Goal: Task Accomplishment & Management: Use online tool/utility

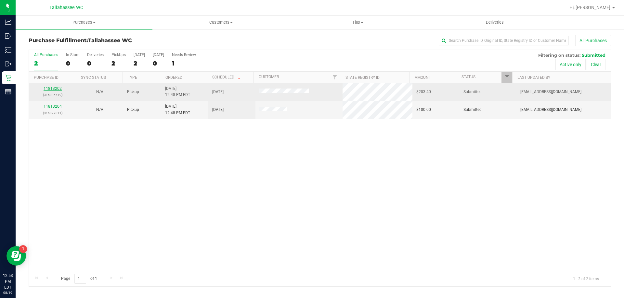
click at [46, 91] on link "11813202" at bounding box center [53, 88] width 18 height 5
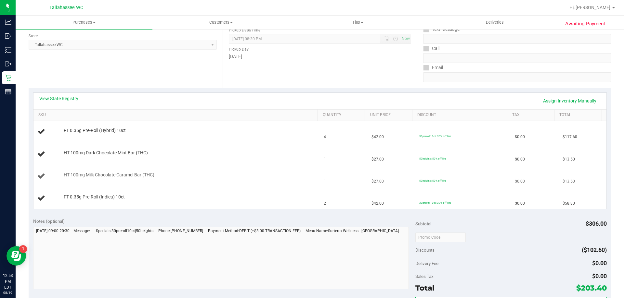
scroll to position [97, 0]
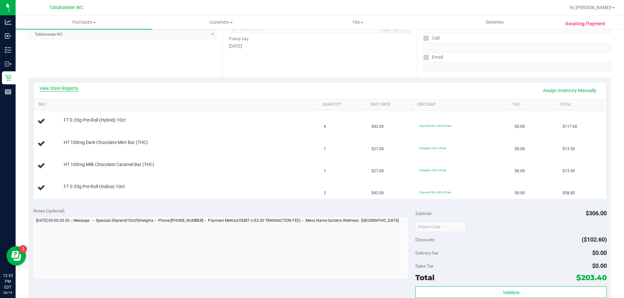
click at [65, 88] on link "View State Registry" at bounding box center [58, 88] width 39 height 6
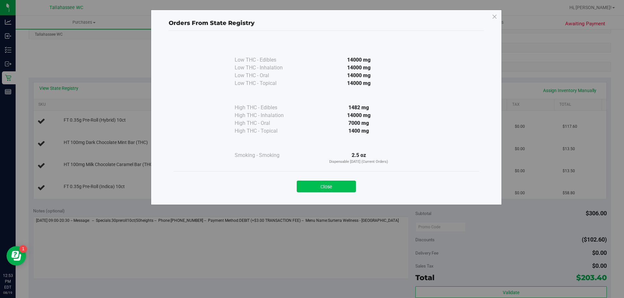
click at [330, 190] on button "Close" at bounding box center [326, 187] width 59 height 12
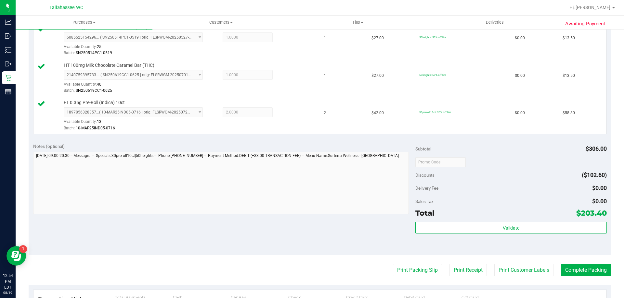
scroll to position [266, 0]
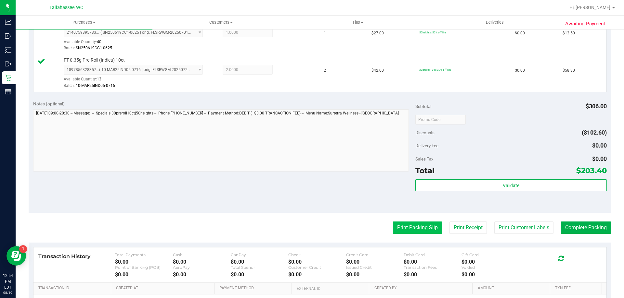
click at [414, 227] on button "Print Packing Slip" at bounding box center [417, 228] width 49 height 12
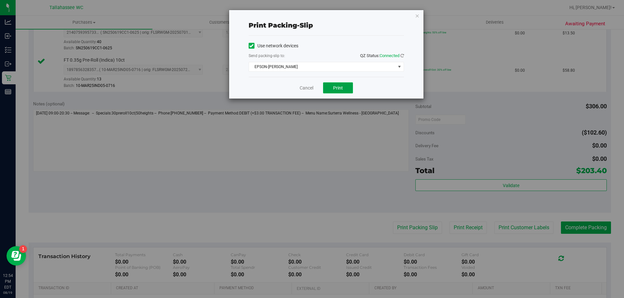
click at [343, 88] on button "Print" at bounding box center [338, 87] width 30 height 11
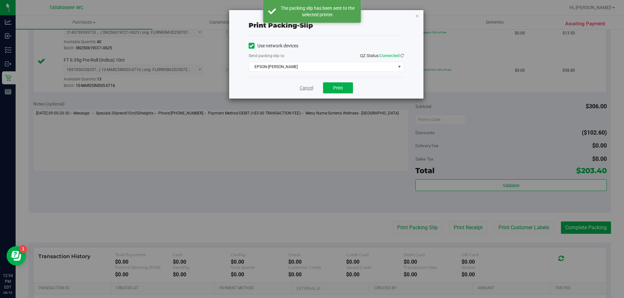
click at [303, 87] on link "Cancel" at bounding box center [306, 88] width 14 height 7
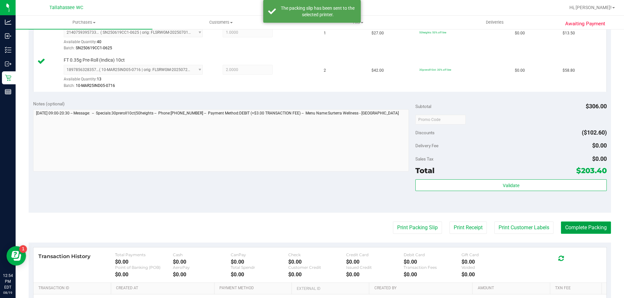
click at [598, 228] on button "Complete Packing" at bounding box center [586, 228] width 50 height 12
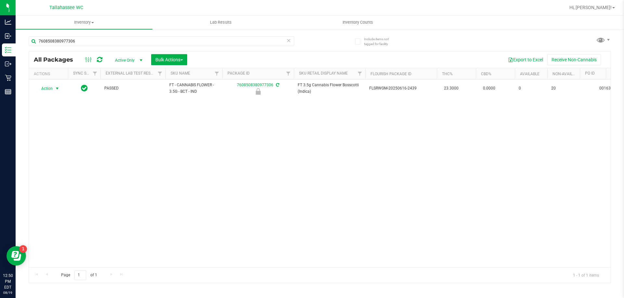
type input "7608508380977306"
click at [57, 91] on span "select" at bounding box center [57, 88] width 5 height 5
click at [64, 161] on li "Unlock package" at bounding box center [57, 166] width 42 height 10
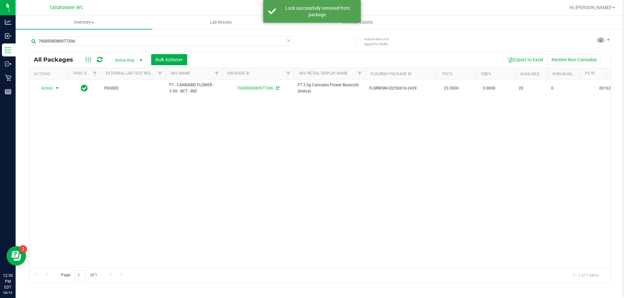
click at [56, 88] on span "select" at bounding box center [57, 88] width 5 height 5
click at [66, 169] on li "Print package label" at bounding box center [61, 167] width 50 height 10
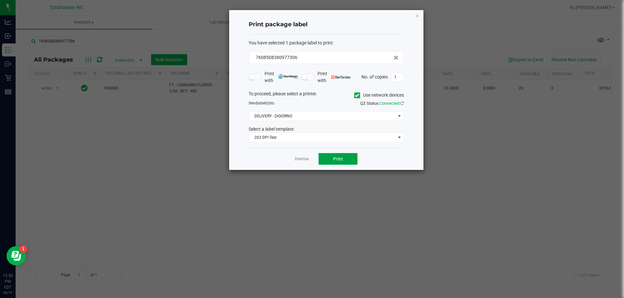
click at [339, 161] on span "Print" at bounding box center [338, 159] width 10 height 5
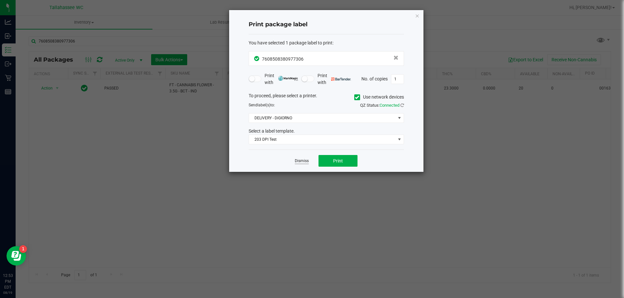
click at [307, 161] on link "Dismiss" at bounding box center [302, 162] width 14 height 6
